Goal: Information Seeking & Learning: Learn about a topic

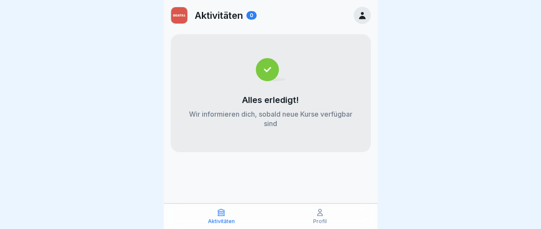
scroll to position [6, 0]
click at [326, 223] on p "Profil" at bounding box center [320, 222] width 14 height 6
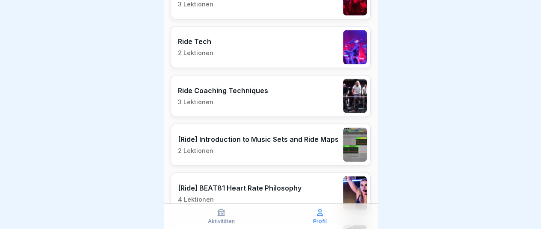
scroll to position [725, 0]
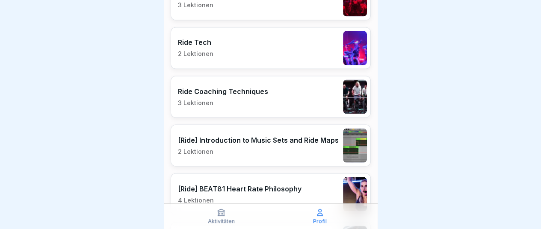
click at [273, 136] on p "[Ride] Introduction to Music Sets and Ride Maps" at bounding box center [258, 140] width 161 height 9
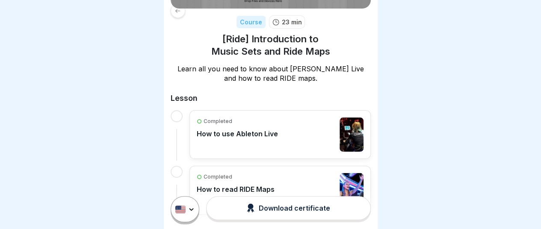
scroll to position [113, 0]
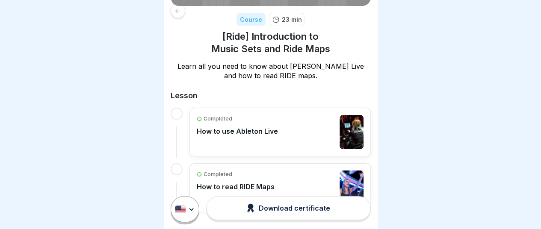
click at [313, 136] on div "Completed How to use Ableton Live" at bounding box center [280, 132] width 167 height 34
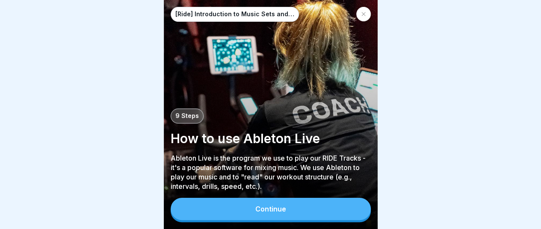
click at [277, 220] on button "Continue" at bounding box center [271, 209] width 200 height 22
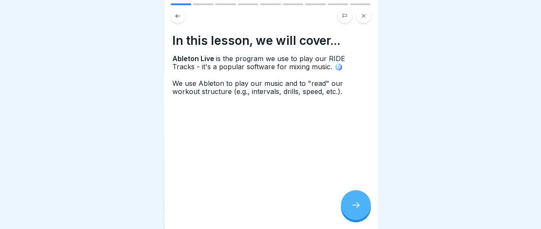
click at [357, 205] on div at bounding box center [356, 205] width 30 height 30
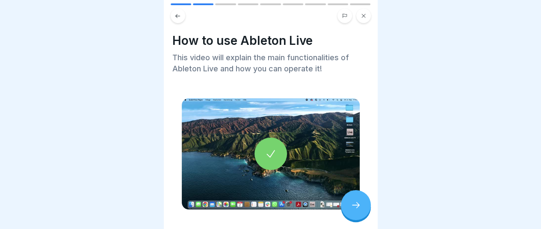
click at [299, 160] on div at bounding box center [271, 153] width 178 height 111
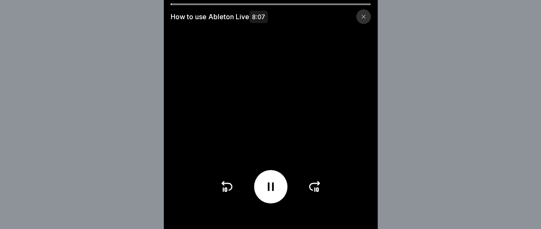
click at [184, 4] on div at bounding box center [271, 4] width 200 height 2
drag, startPoint x: 175, startPoint y: 4, endPoint x: 196, endPoint y: 5, distance: 21.4
click at [196, 5] on div at bounding box center [271, 4] width 200 height 2
click at [114, 131] on div "How to use Ableton Live 8:07" at bounding box center [270, 114] width 541 height 229
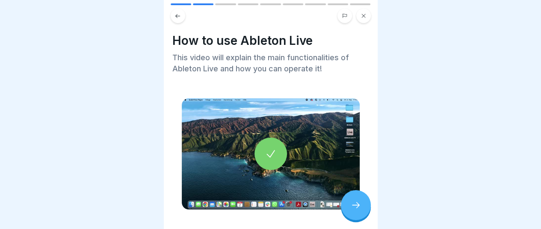
click at [283, 140] on div at bounding box center [271, 154] width 33 height 33
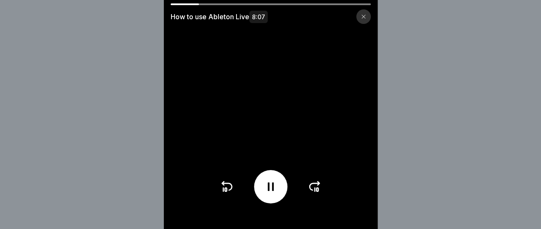
click at [32, 115] on div "How to use Ableton Live 8:07" at bounding box center [270, 114] width 541 height 229
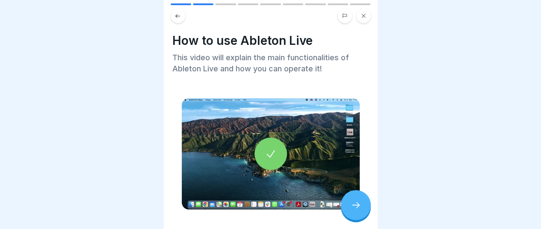
click at [257, 163] on div at bounding box center [271, 154] width 33 height 33
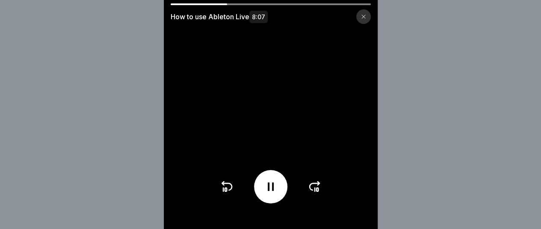
click at [276, 194] on icon at bounding box center [271, 187] width 14 height 14
click at [271, 194] on icon at bounding box center [271, 187] width 14 height 14
click at [80, 47] on div "How to use Ableton Live 8:07" at bounding box center [270, 114] width 541 height 229
